Goal: Task Accomplishment & Management: Use online tool/utility

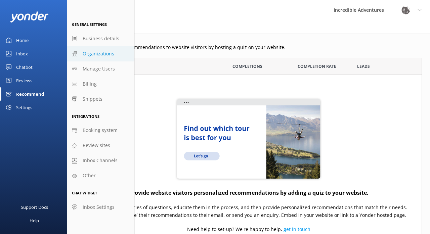
scroll to position [219, 347]
click at [22, 66] on div "Chatbot" at bounding box center [24, 66] width 16 height 13
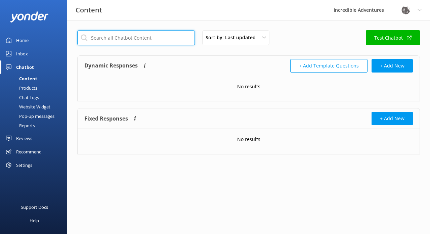
click at [172, 45] on input "text" at bounding box center [136, 37] width 118 height 15
